Goal: Task Accomplishment & Management: Use online tool/utility

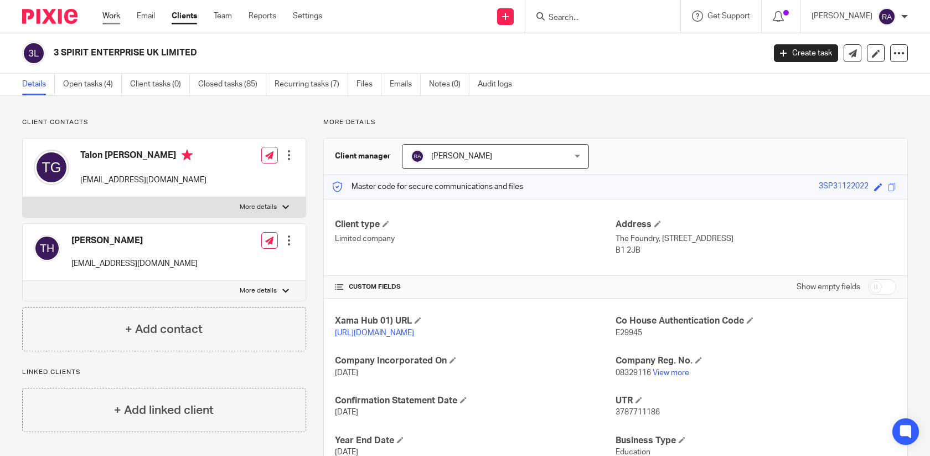
click at [103, 17] on link "Work" at bounding box center [111, 16] width 18 height 11
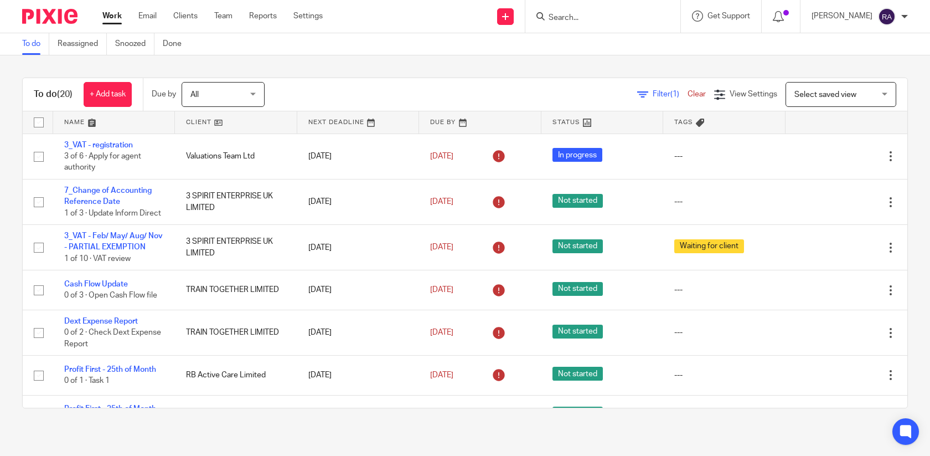
click at [586, 13] on input "Search" at bounding box center [598, 18] width 100 height 10
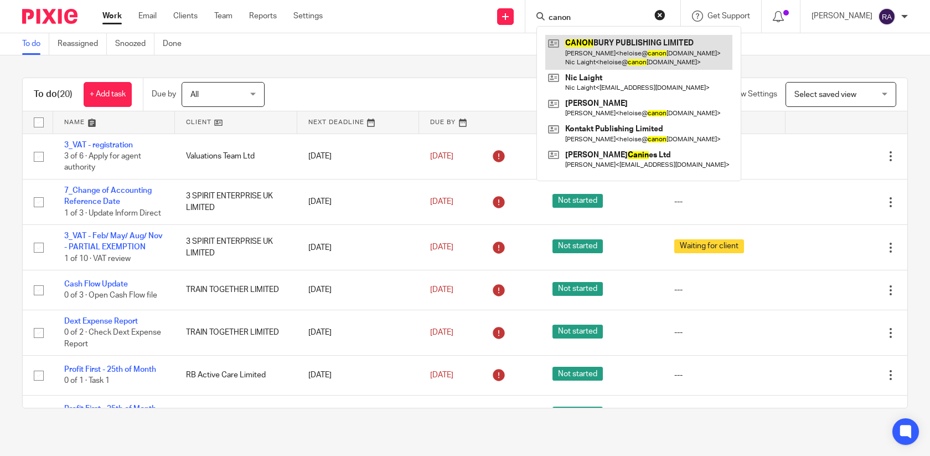
type input "canon"
click at [603, 52] on link at bounding box center [638, 52] width 187 height 34
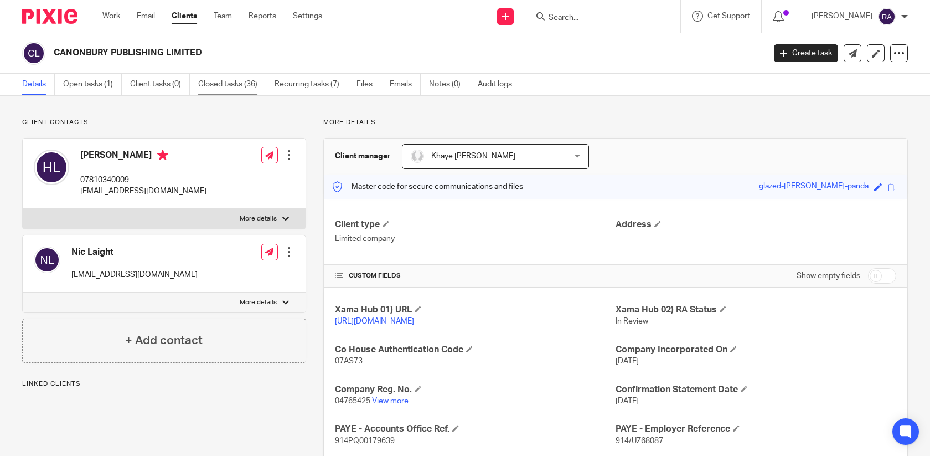
click at [217, 85] on link "Closed tasks (36)" at bounding box center [232, 85] width 68 height 22
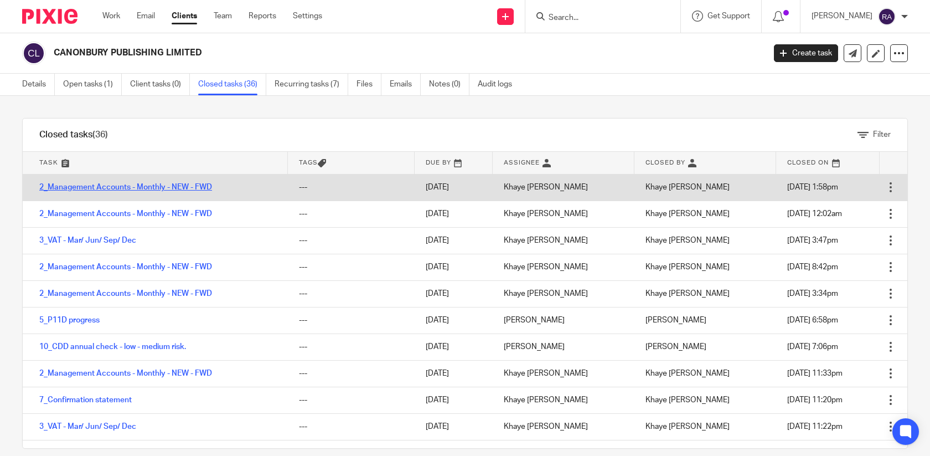
click at [172, 186] on link "2_Management Accounts - Monthly - NEW - FWD" at bounding box center [125, 187] width 173 height 8
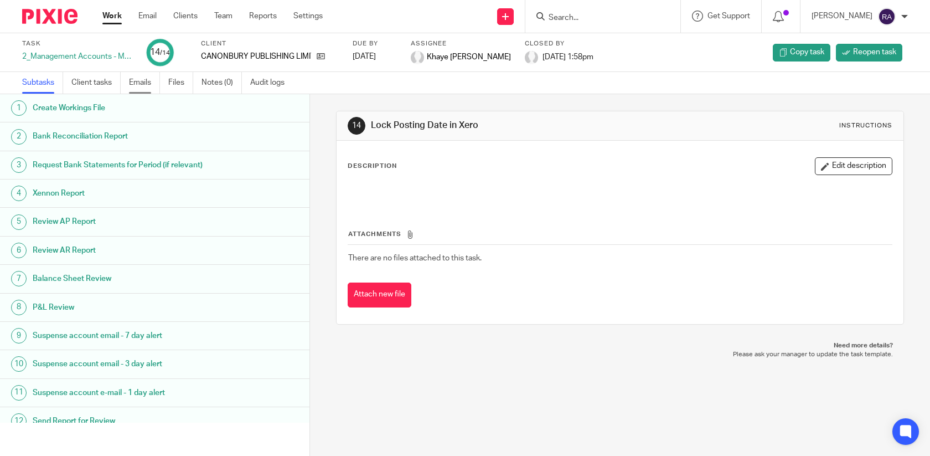
click at [146, 87] on link "Emails" at bounding box center [144, 83] width 31 height 22
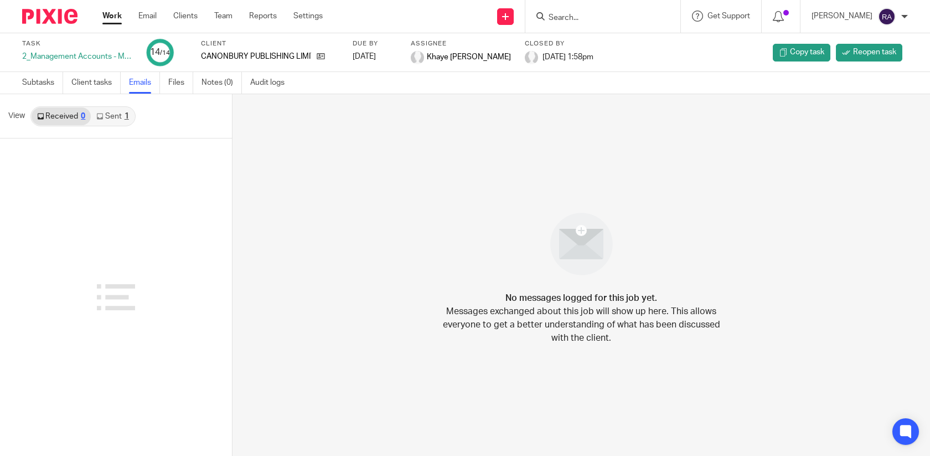
click at [116, 116] on link "Sent 1" at bounding box center [112, 116] width 43 height 18
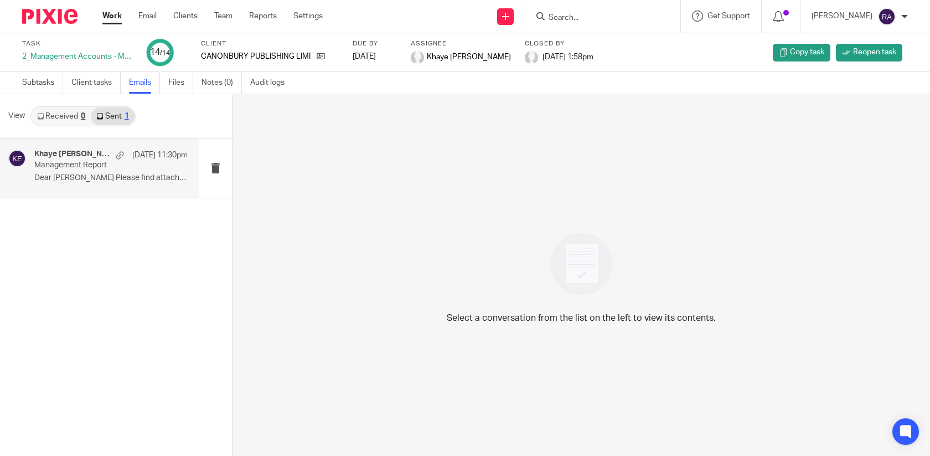
click at [95, 164] on p "Management Report" at bounding box center [95, 165] width 123 height 9
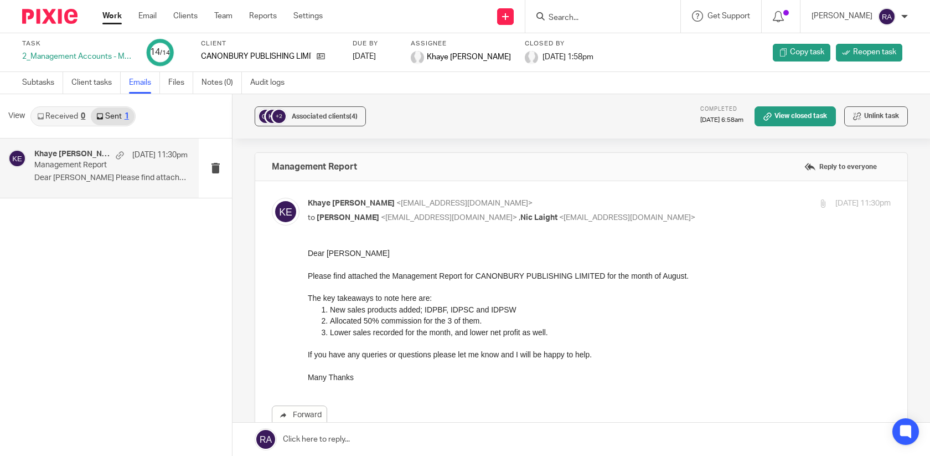
click at [624, 21] on input "Search" at bounding box center [598, 18] width 100 height 10
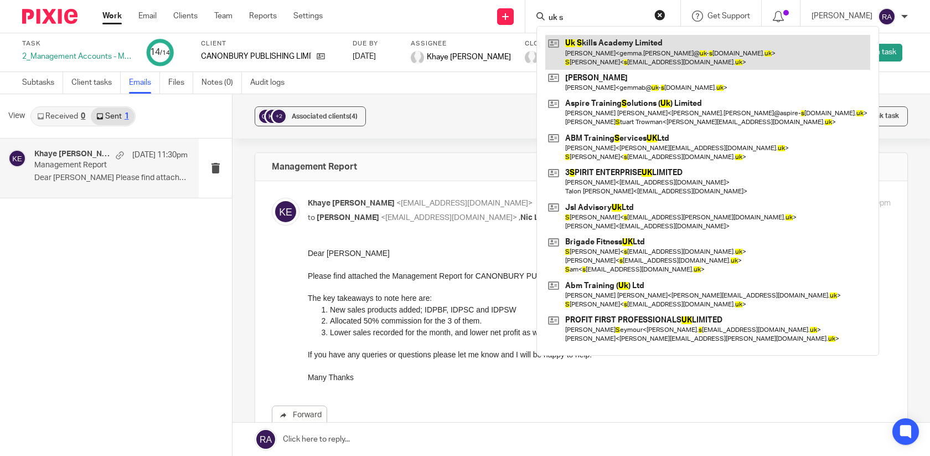
type input "uk s"
click at [626, 57] on link at bounding box center [707, 52] width 325 height 34
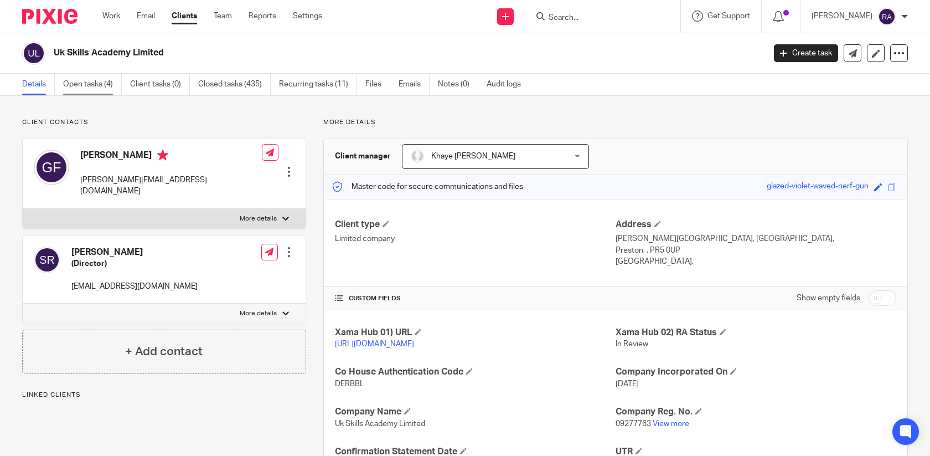
click at [79, 91] on link "Open tasks (4)" at bounding box center [92, 85] width 59 height 22
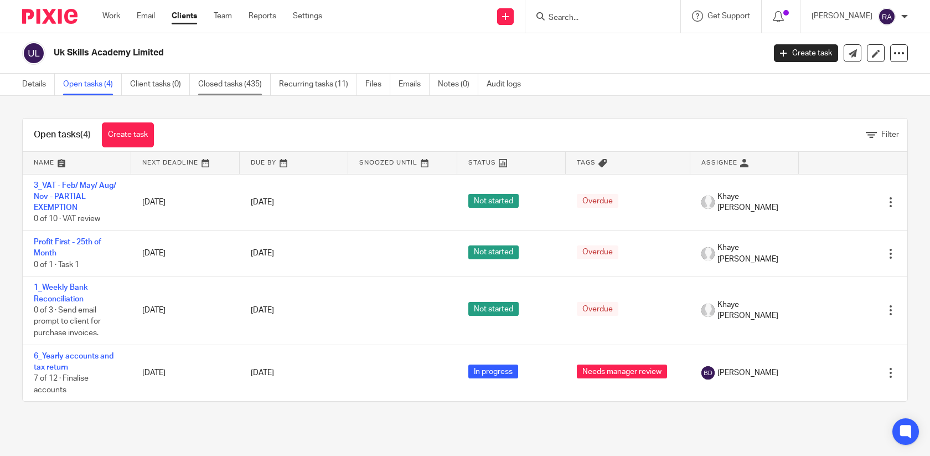
click at [232, 91] on link "Closed tasks (435)" at bounding box center [234, 85] width 73 height 22
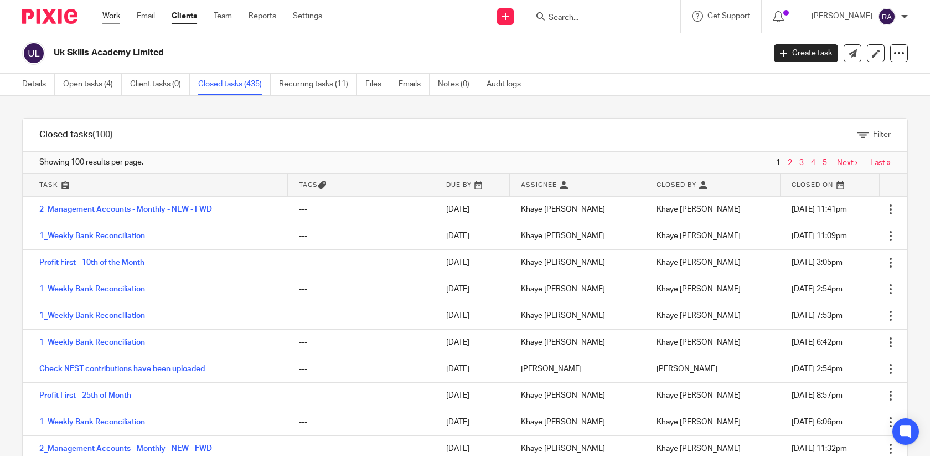
click at [119, 20] on link "Work" at bounding box center [111, 16] width 18 height 11
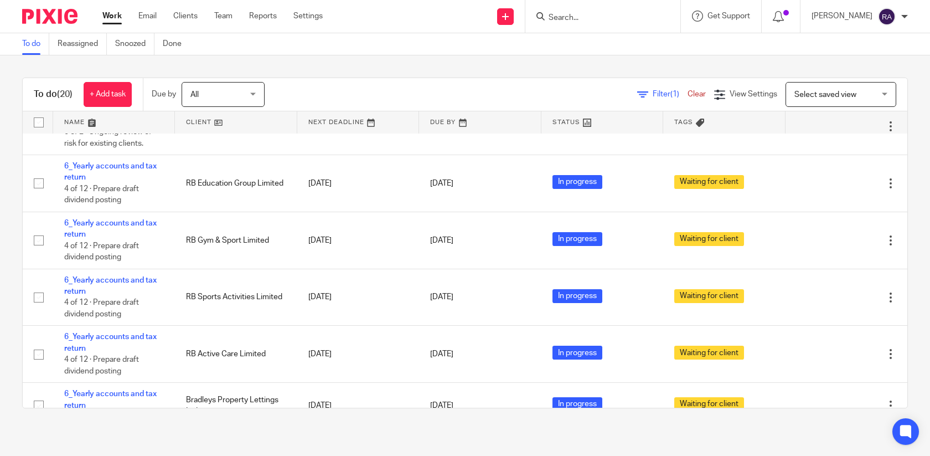
scroll to position [608, 0]
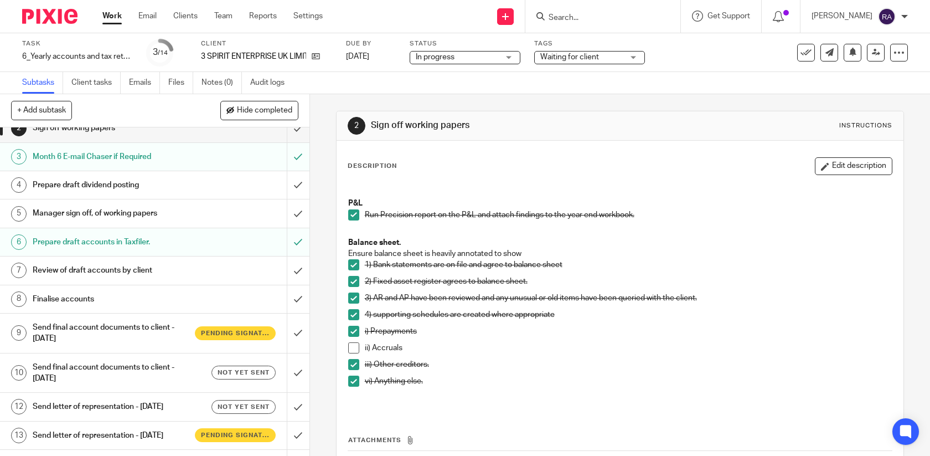
scroll to position [104, 0]
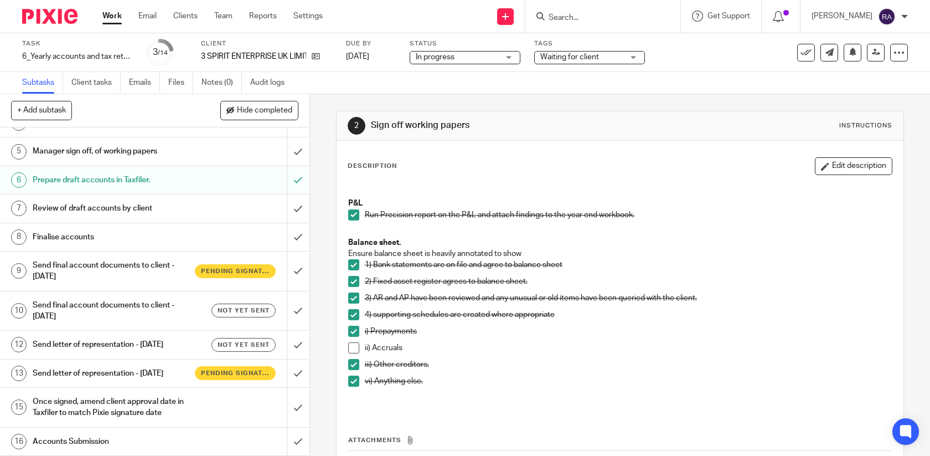
click at [206, 305] on div "Not yet sent" at bounding box center [235, 310] width 81 height 14
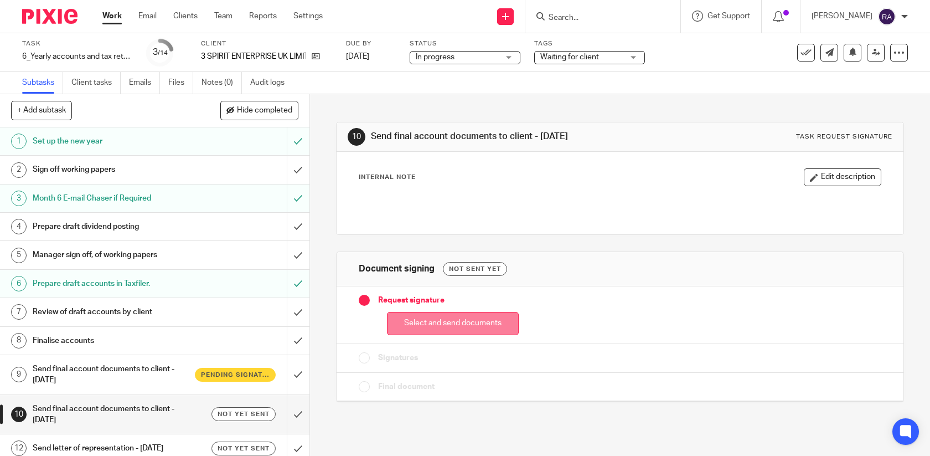
click at [423, 326] on button "Select and send documents" at bounding box center [453, 324] width 132 height 24
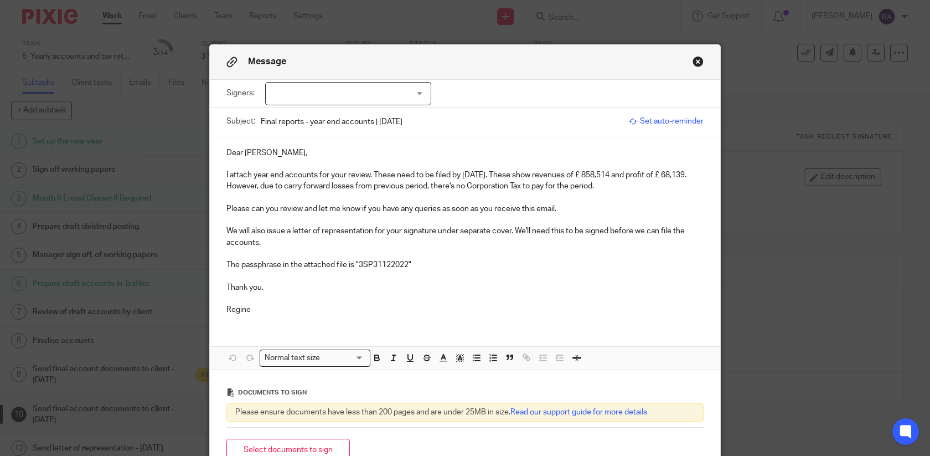
click at [361, 90] on div at bounding box center [348, 93] width 166 height 23
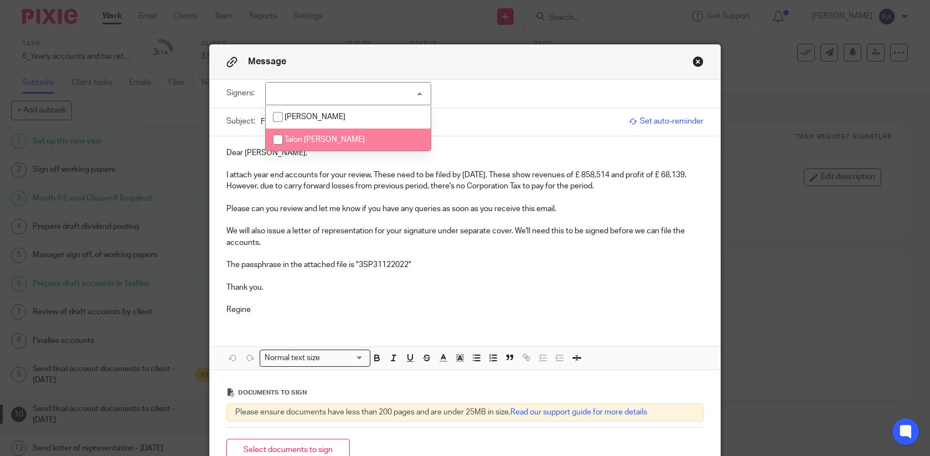
click at [326, 141] on span "Talon Golding" at bounding box center [325, 140] width 80 height 8
checkbox input "true"
click at [334, 274] on p at bounding box center [465, 275] width 477 height 11
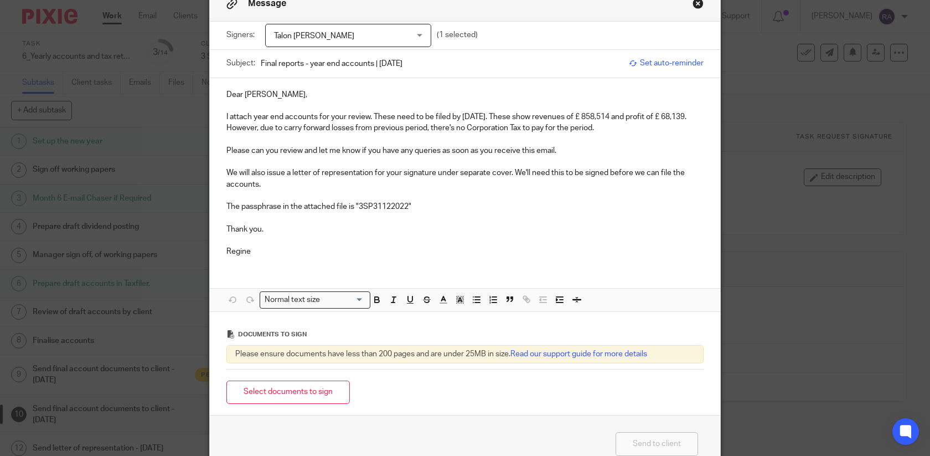
scroll to position [71, 0]
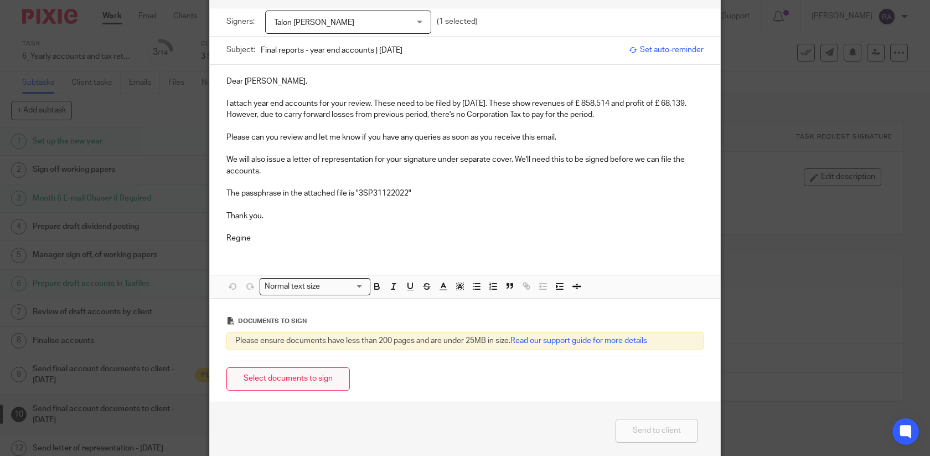
click at [276, 385] on button "Select documents to sign" at bounding box center [288, 379] width 123 height 24
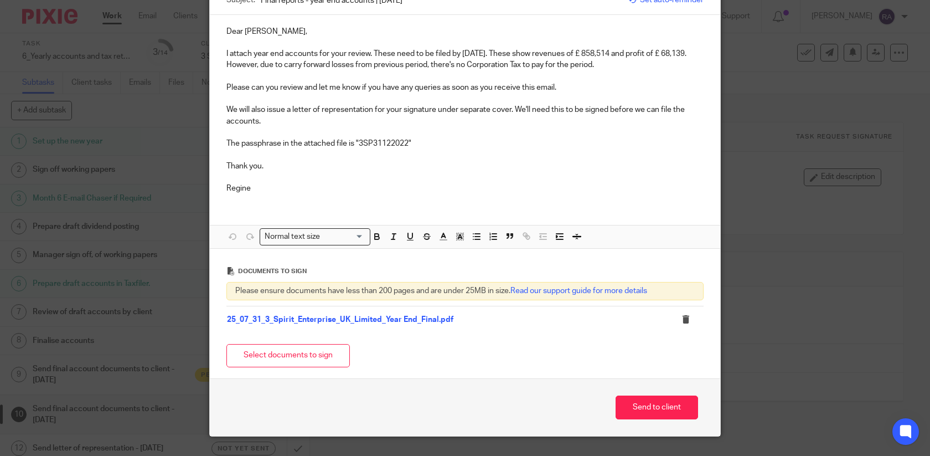
scroll to position [147, 0]
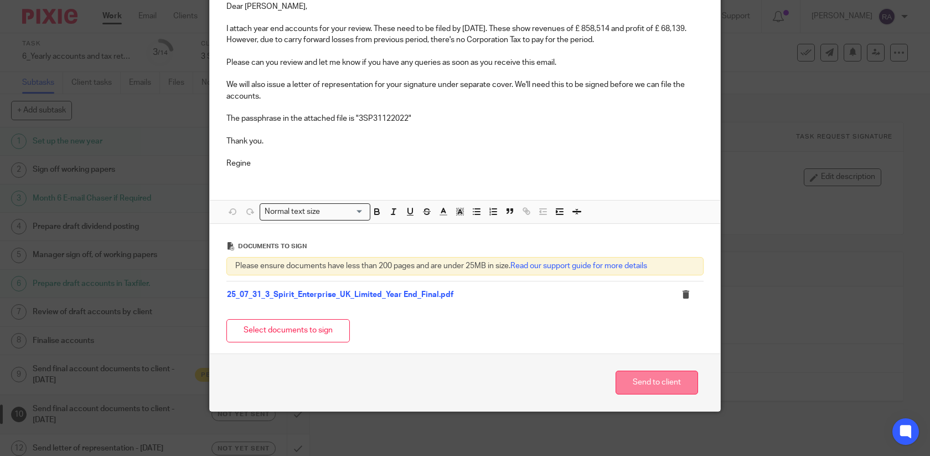
click at [655, 387] on button "Send to client" at bounding box center [657, 382] width 83 height 24
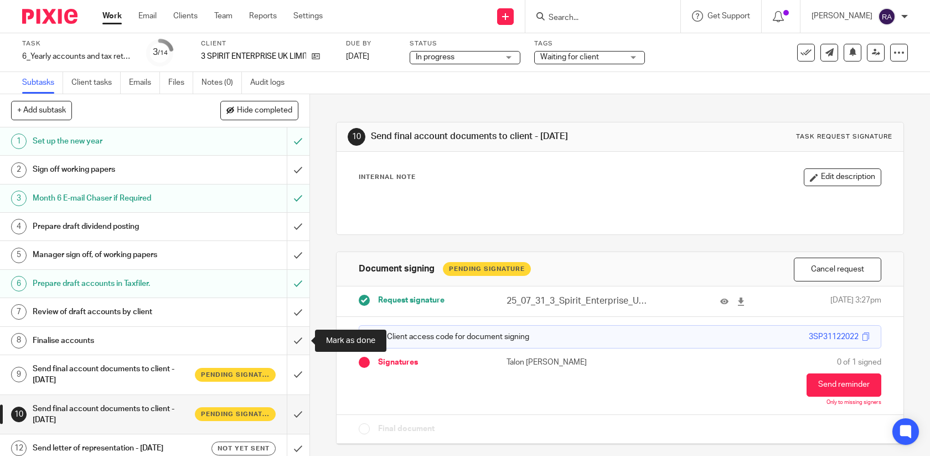
scroll to position [104, 0]
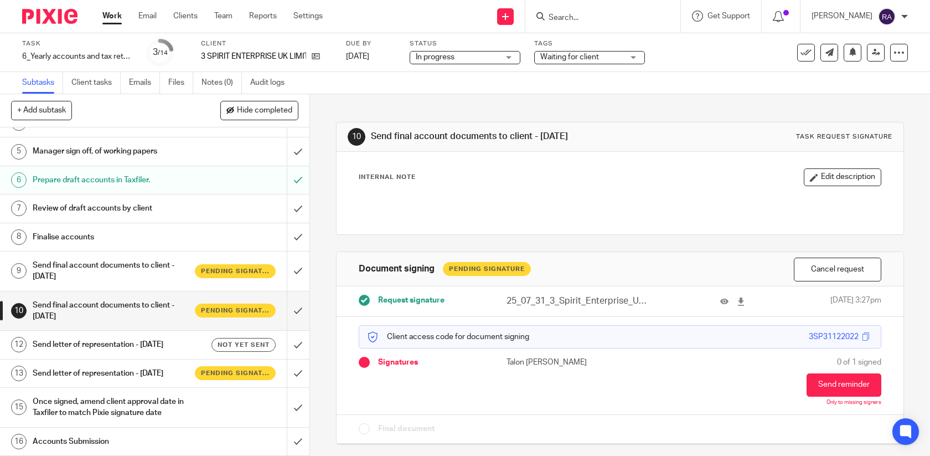
click at [193, 351] on h1 "Send letter of representation - [DATE]" at bounding box center [114, 344] width 162 height 17
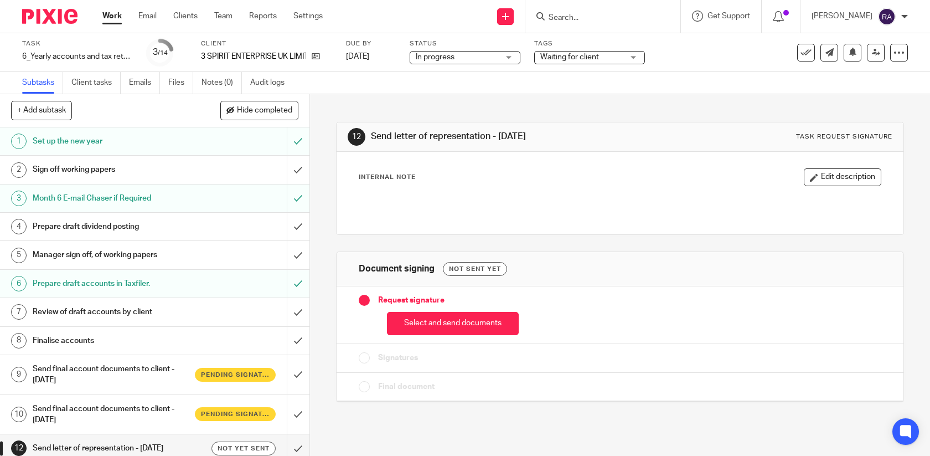
click at [438, 326] on button "Select and send documents" at bounding box center [453, 324] width 132 height 24
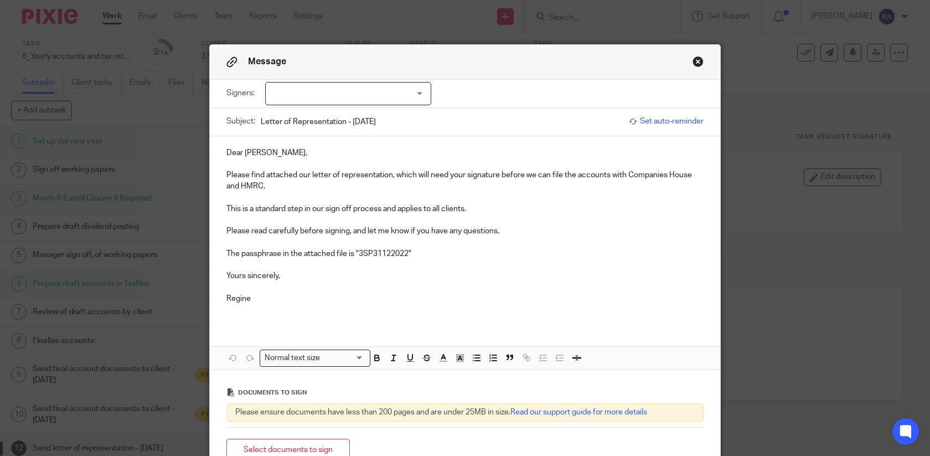
click at [348, 95] on div at bounding box center [348, 93] width 166 height 23
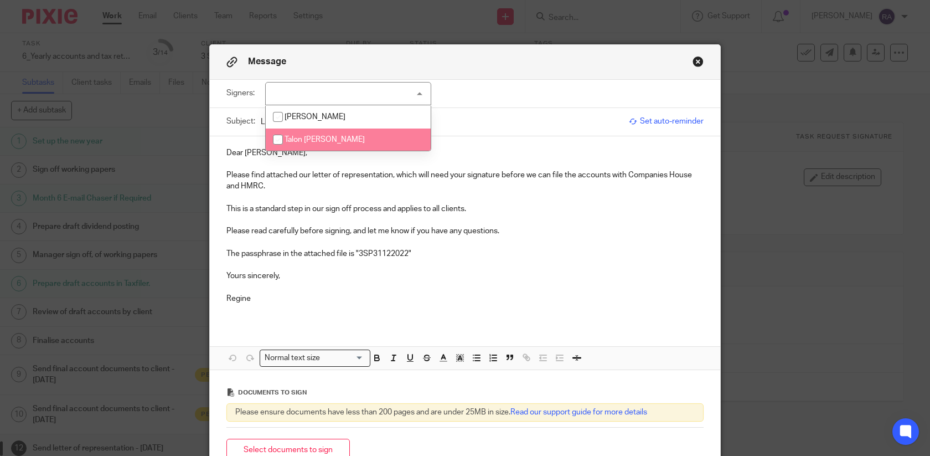
click at [332, 145] on li "Talon Golding" at bounding box center [348, 139] width 165 height 23
checkbox input "true"
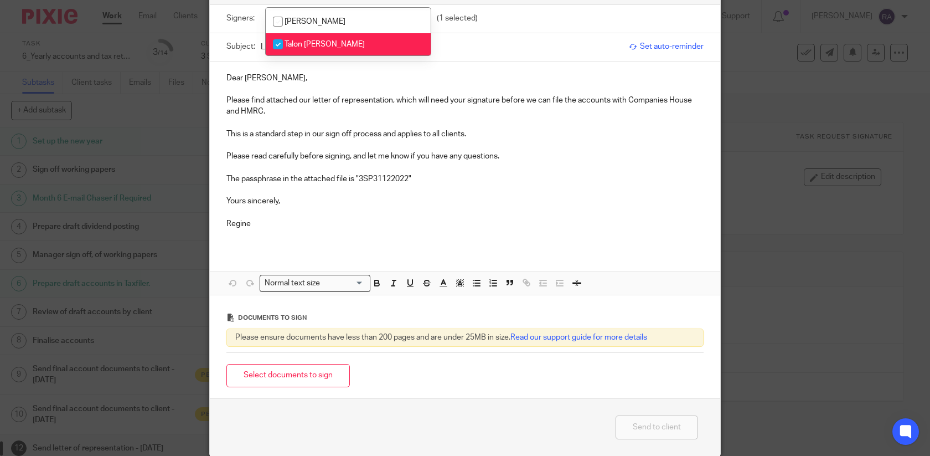
scroll to position [95, 0]
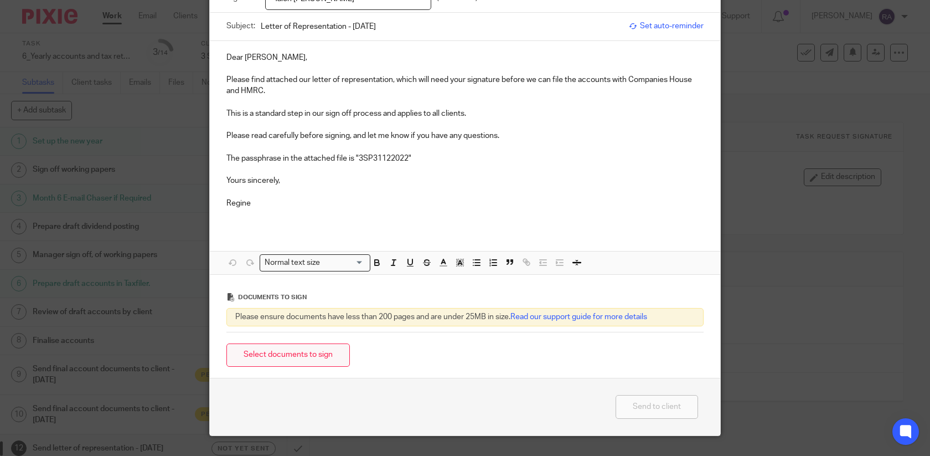
click at [296, 358] on button "Select documents to sign" at bounding box center [288, 355] width 123 height 24
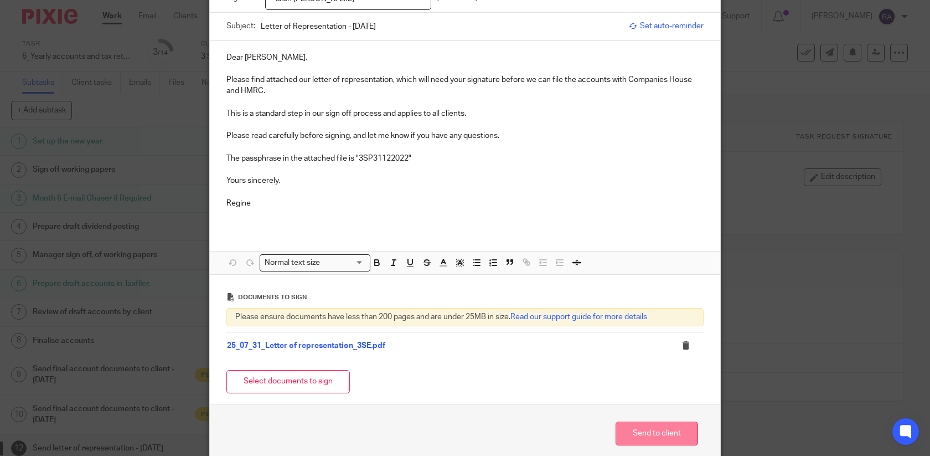
click at [642, 431] on button "Send to client" at bounding box center [657, 433] width 83 height 24
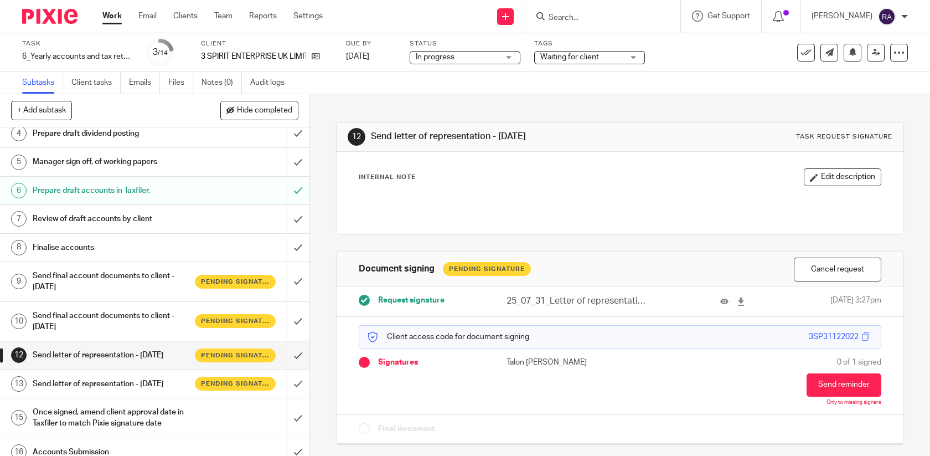
scroll to position [104, 0]
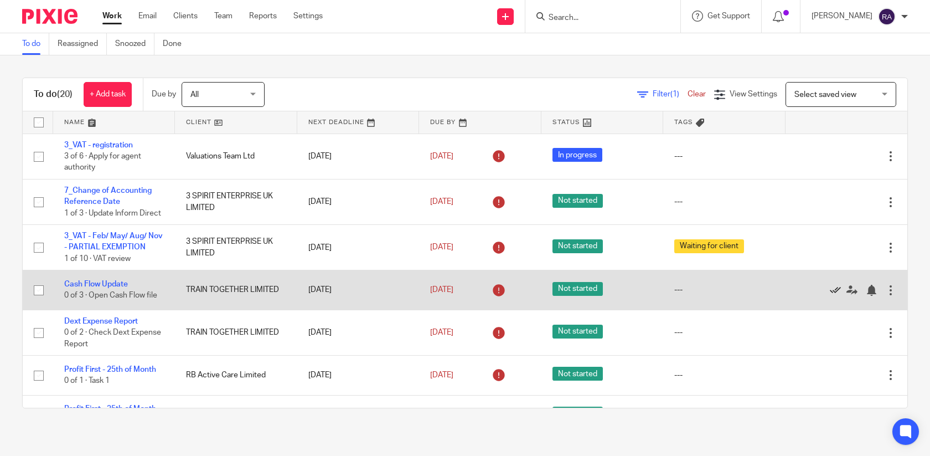
click at [836, 289] on icon at bounding box center [835, 290] width 11 height 11
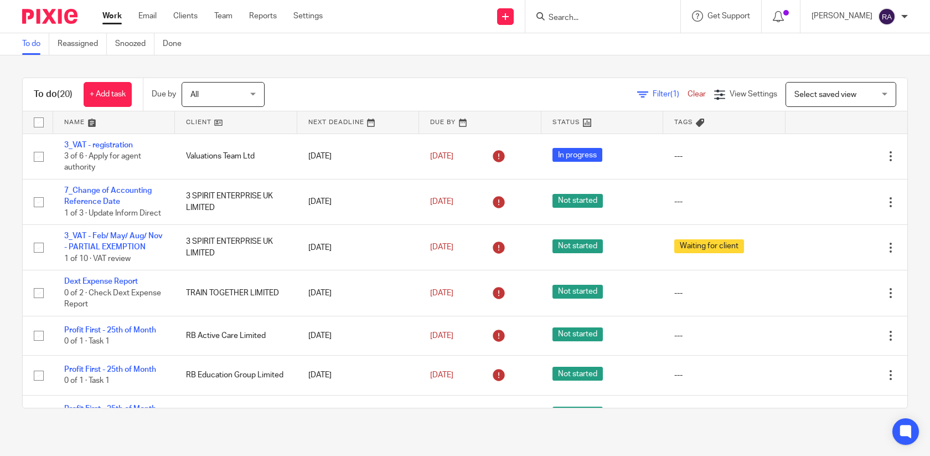
click at [583, 13] on input "Search" at bounding box center [598, 18] width 100 height 10
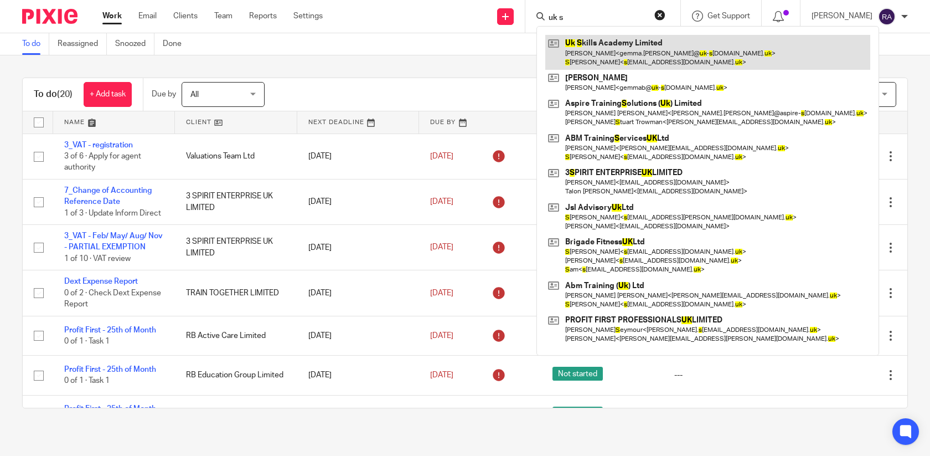
type input "uk s"
click at [594, 50] on link at bounding box center [707, 52] width 325 height 34
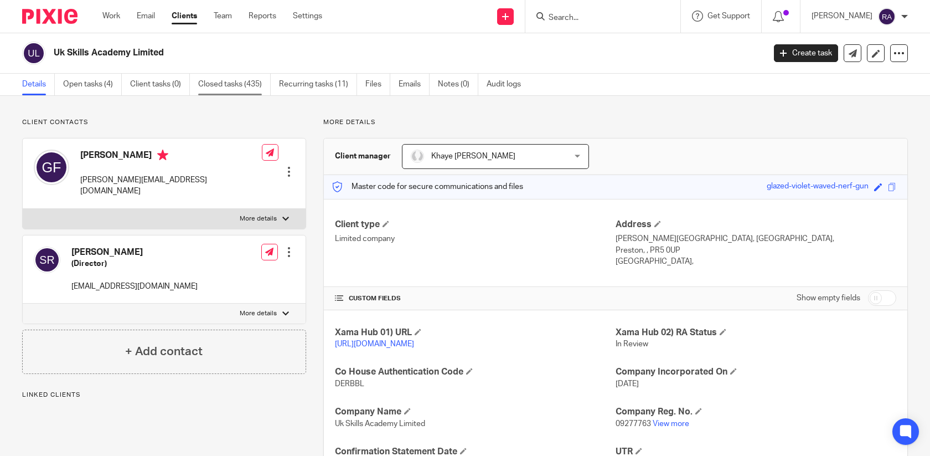
click at [199, 88] on link "Closed tasks (435)" at bounding box center [234, 85] width 73 height 22
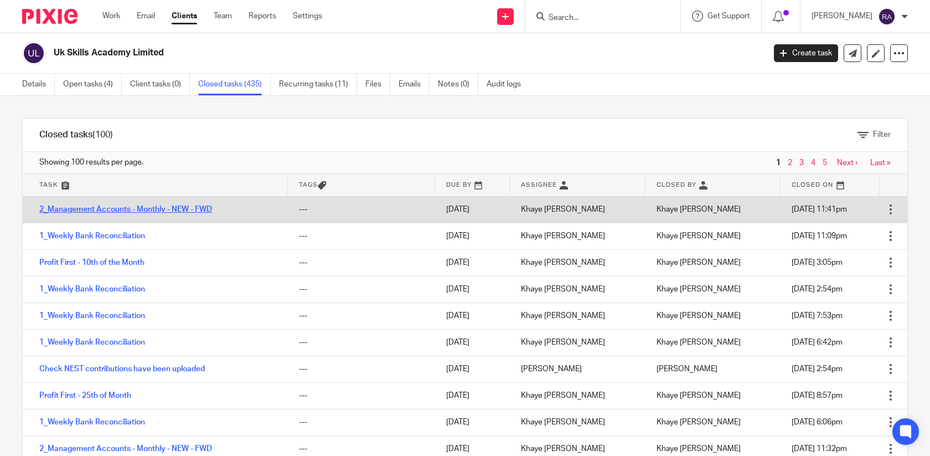
click at [159, 207] on link "2_Management Accounts - Monthly - NEW - FWD" at bounding box center [125, 209] width 173 height 8
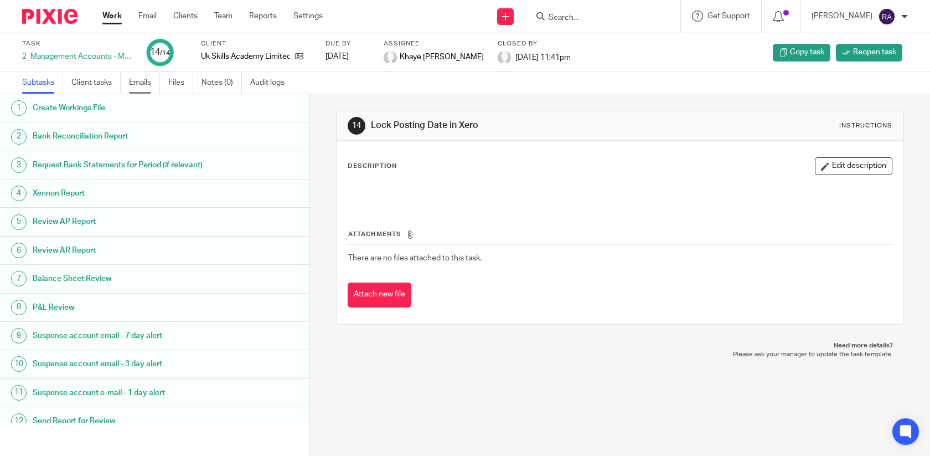
click at [143, 81] on link "Emails" at bounding box center [144, 83] width 31 height 22
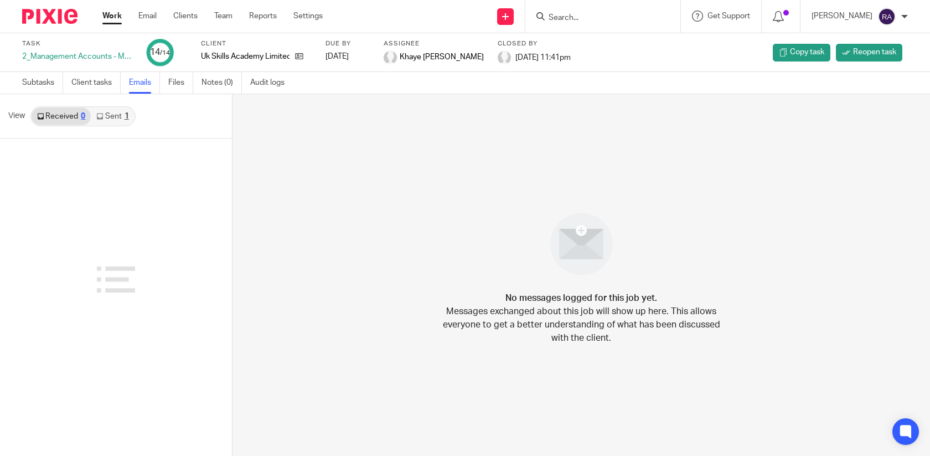
click at [104, 117] on link "Sent 1" at bounding box center [112, 116] width 43 height 18
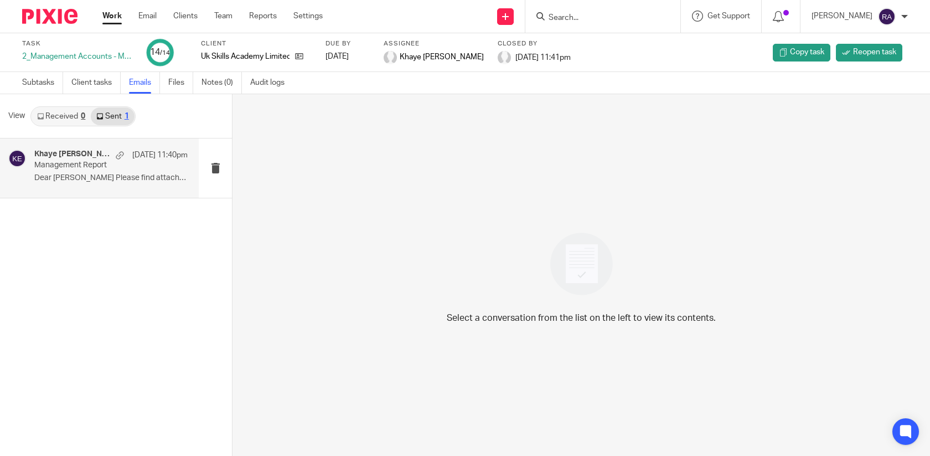
click at [107, 166] on p "Management Report" at bounding box center [95, 165] width 123 height 9
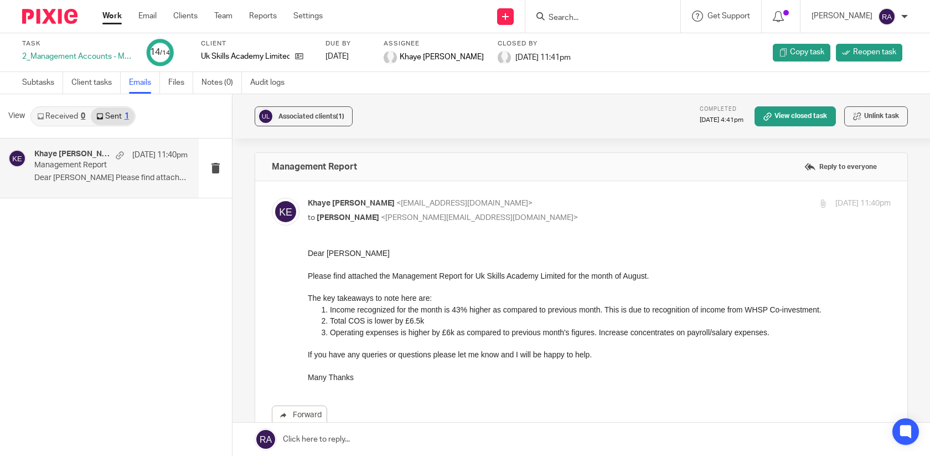
click at [610, 15] on input "Search" at bounding box center [598, 18] width 100 height 10
type input "k"
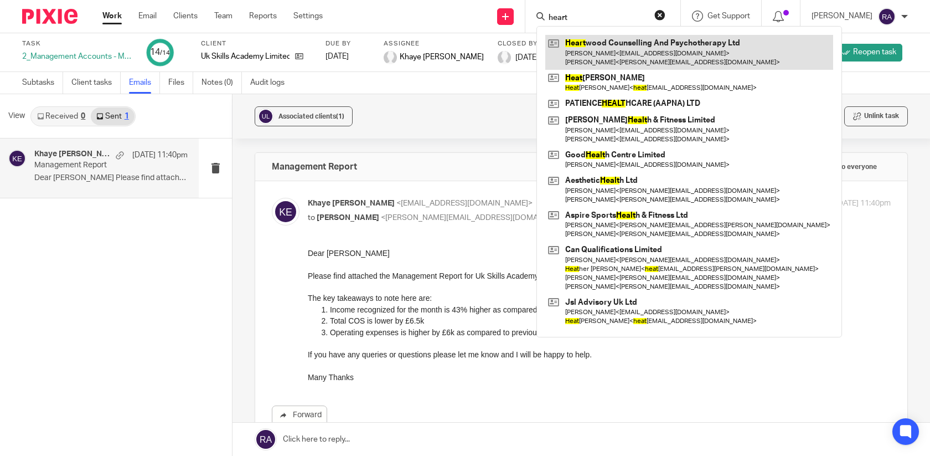
type input "heart"
click at [615, 56] on link at bounding box center [689, 52] width 288 height 34
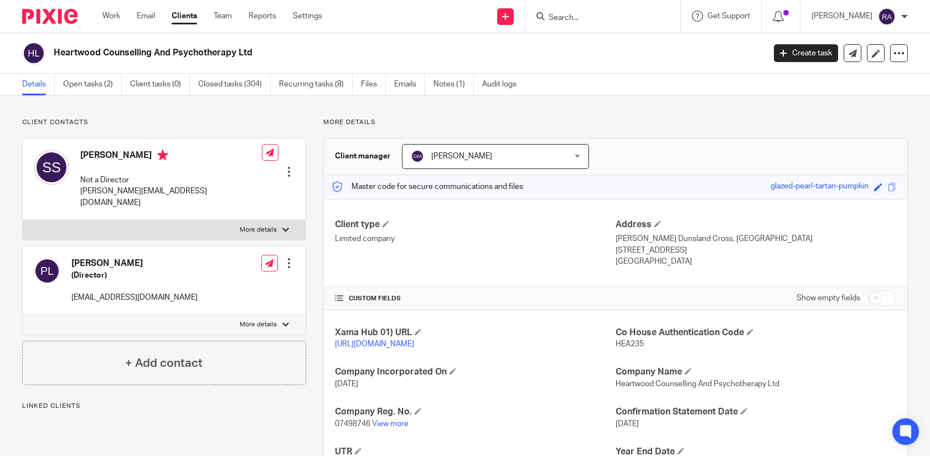
click at [197, 87] on ul "Details Open tasks (2) Client tasks (0) Closed tasks (304) Recurring tasks (8) …" at bounding box center [277, 85] width 511 height 22
click at [230, 86] on link "Closed tasks (304)" at bounding box center [234, 85] width 73 height 22
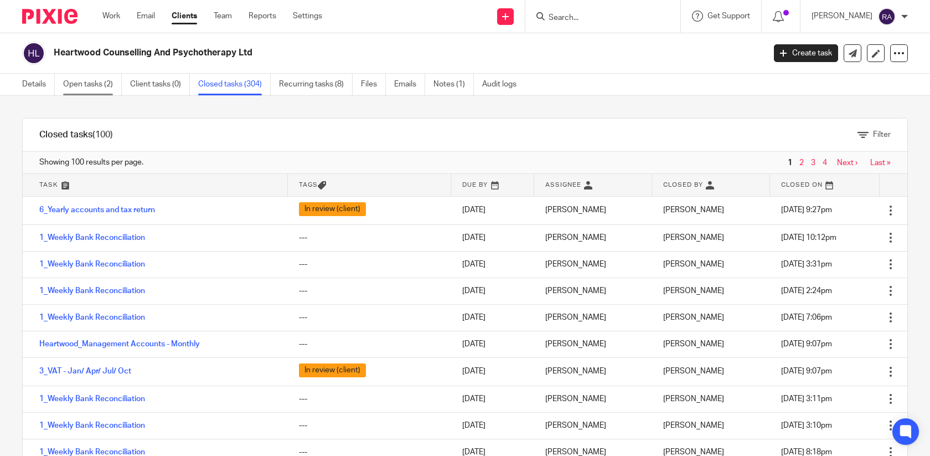
click at [79, 88] on link "Open tasks (2)" at bounding box center [92, 85] width 59 height 22
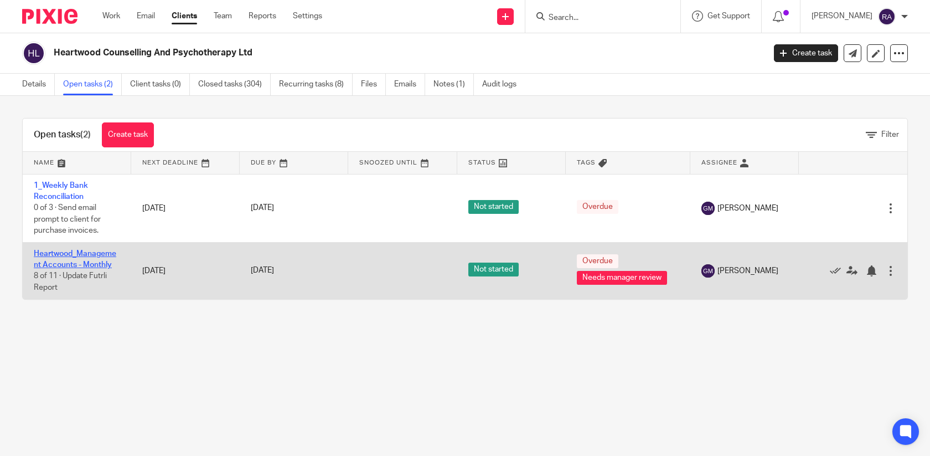
click at [94, 260] on link "Heartwood_Management Accounts - Monthly" at bounding box center [75, 259] width 83 height 19
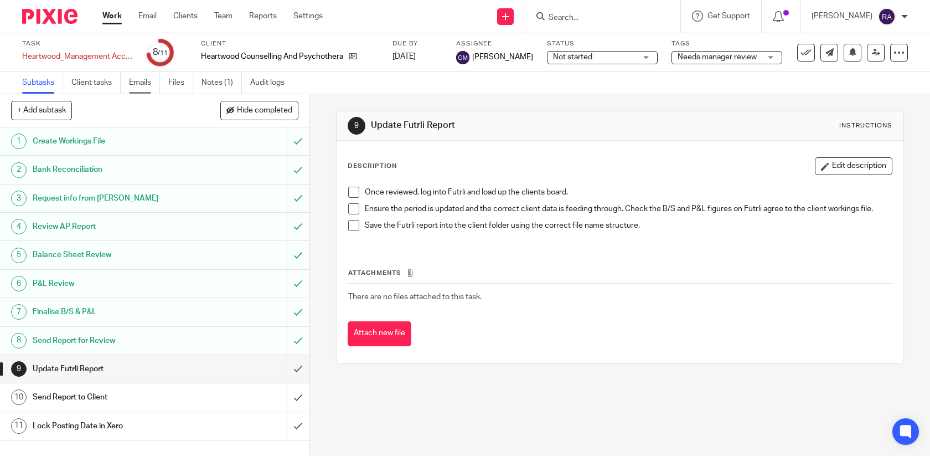
click at [149, 90] on link "Emails" at bounding box center [144, 83] width 31 height 22
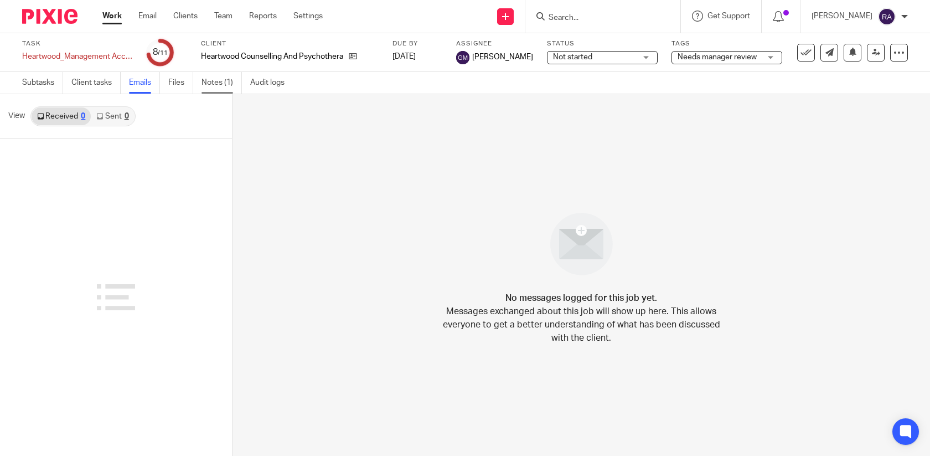
click at [213, 84] on link "Notes (1)" at bounding box center [222, 83] width 40 height 22
